Goal: Information Seeking & Learning: Learn about a topic

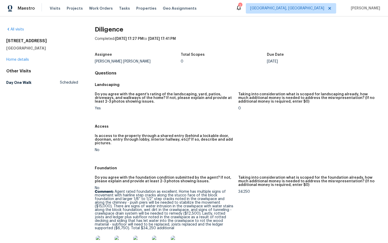
drag, startPoint x: 55, startPoint y: 50, endPoint x: 9, endPoint y: 42, distance: 46.8
click at [4, 41] on div "All visits [STREET_ADDRESS] Home details Other Visits Day One Walk Scheduled Di…" at bounding box center [194, 129] width 388 height 227
copy div "[STREET_ADDRESS]"
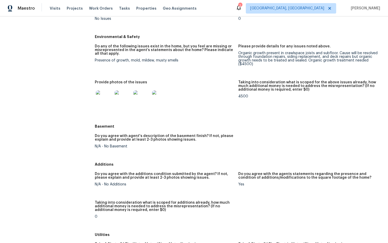
scroll to position [543, 0]
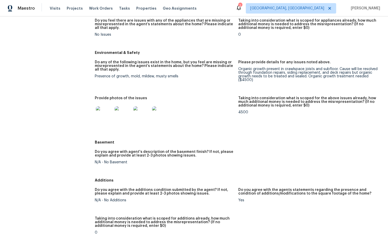
drag, startPoint x: 185, startPoint y: 73, endPoint x: 106, endPoint y: 76, distance: 79.7
click at [105, 76] on figure "Do any of the following issues exist in the home, but you feel are missing or m…" at bounding box center [166, 75] width 143 height 30
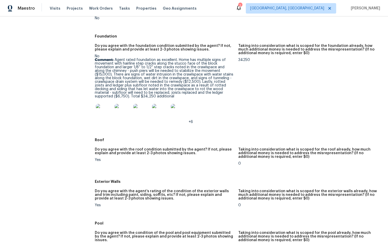
scroll to position [130, 0]
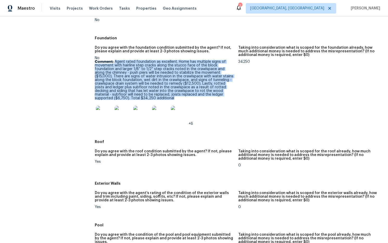
drag, startPoint x: 227, startPoint y: 94, endPoint x: 116, endPoint y: 63, distance: 115.1
click at [116, 63] on p "Comment: Agent rated foundation as excellent. Home has multiple signs of moveme…" at bounding box center [164, 80] width 139 height 40
click at [195, 68] on p "Comment: Agent rated foundation as excellent. Home has multiple signs of moveme…" at bounding box center [164, 80] width 139 height 40
drag, startPoint x: 179, startPoint y: 62, endPoint x: 228, endPoint y: 96, distance: 59.2
click at [228, 96] on p "Comment: Agent rated foundation as excellent. Home has multiple signs of moveme…" at bounding box center [164, 80] width 139 height 40
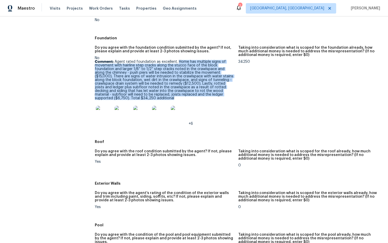
copy p "Home has multiple signs of movement with hairline step cracks along the stucco …"
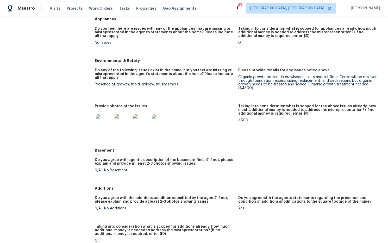
scroll to position [536, 0]
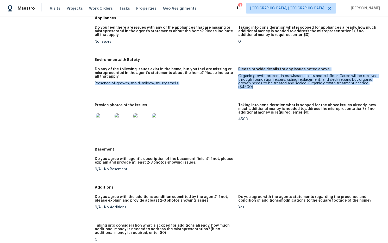
drag, startPoint x: 254, startPoint y: 82, endPoint x: 245, endPoint y: 75, distance: 11.8
click at [238, 72] on div "Do any of the following issues exist in the home, but you feel are missing or m…" at bounding box center [238, 104] width 287 height 80
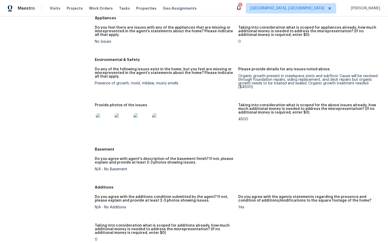
click at [253, 81] on div "Organic growth present in crawlspace joists and subfloor. Cause will be resolve…" at bounding box center [307, 81] width 139 height 15
drag, startPoint x: 244, startPoint y: 80, endPoint x: 249, endPoint y: 79, distance: 4.7
click at [239, 74] on div "Organic growth present in crawlspace joists and subfloor. Cause will be resolve…" at bounding box center [307, 81] width 139 height 15
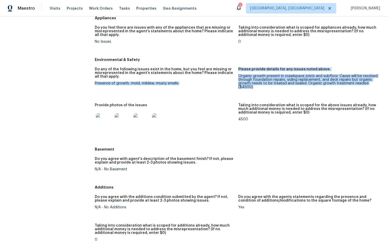
drag, startPoint x: 243, startPoint y: 79, endPoint x: 236, endPoint y: 74, distance: 8.7
click at [236, 74] on div "Do any of the following issues exist in the home, but you feel are missing or m…" at bounding box center [238, 104] width 287 height 80
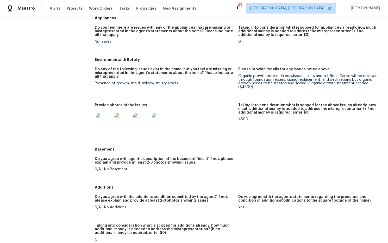
click at [238, 74] on div "Organic growth present in crawlspace joists and subfloor. Cause will be resolve…" at bounding box center [307, 81] width 139 height 15
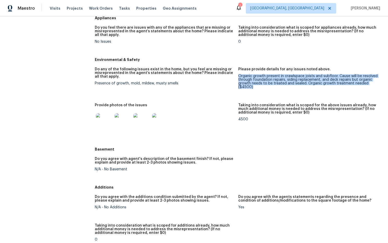
drag, startPoint x: 239, startPoint y: 72, endPoint x: 248, endPoint y: 79, distance: 11.3
click at [254, 83] on div "Organic growth present in crawlspace joists and subfloor. Cause will be resolve…" at bounding box center [307, 81] width 139 height 15
copy div "Organic growth present in crawlspace joists and subfloor. Cause will be resolve…"
